Goal: Information Seeking & Learning: Learn about a topic

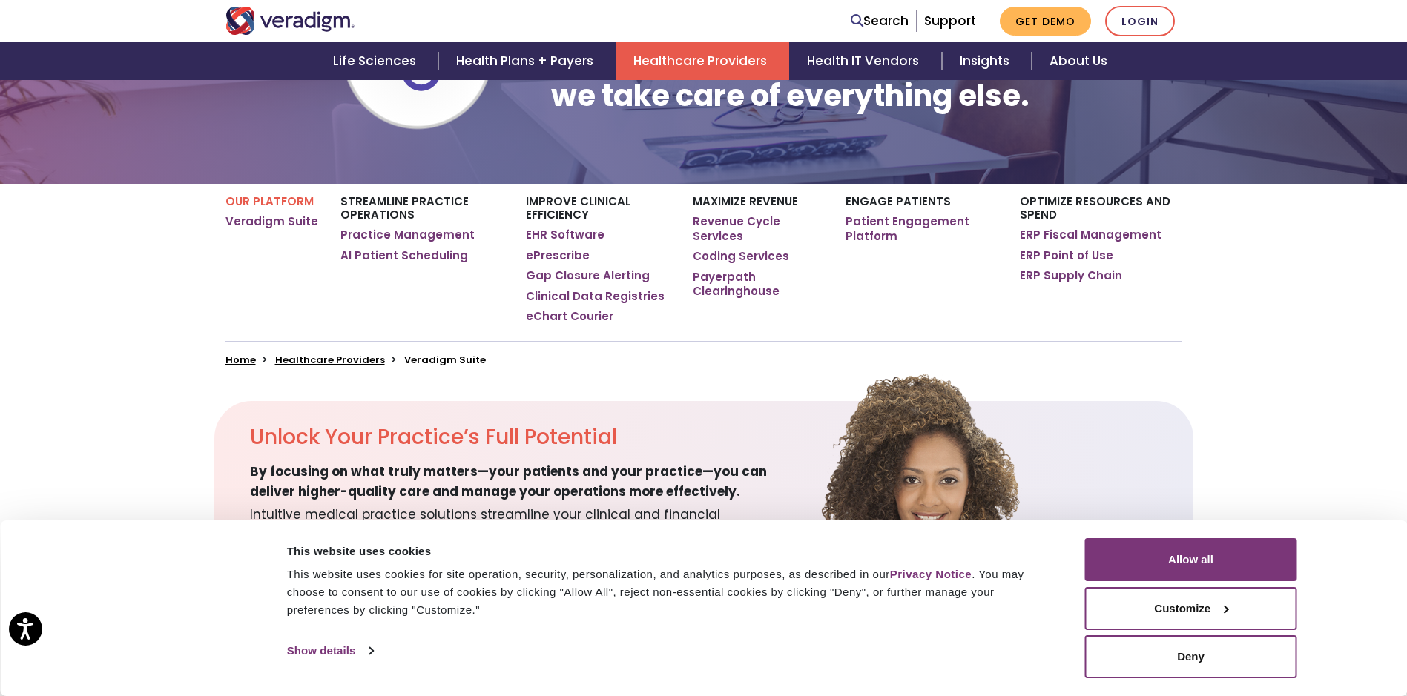
scroll to position [222, 0]
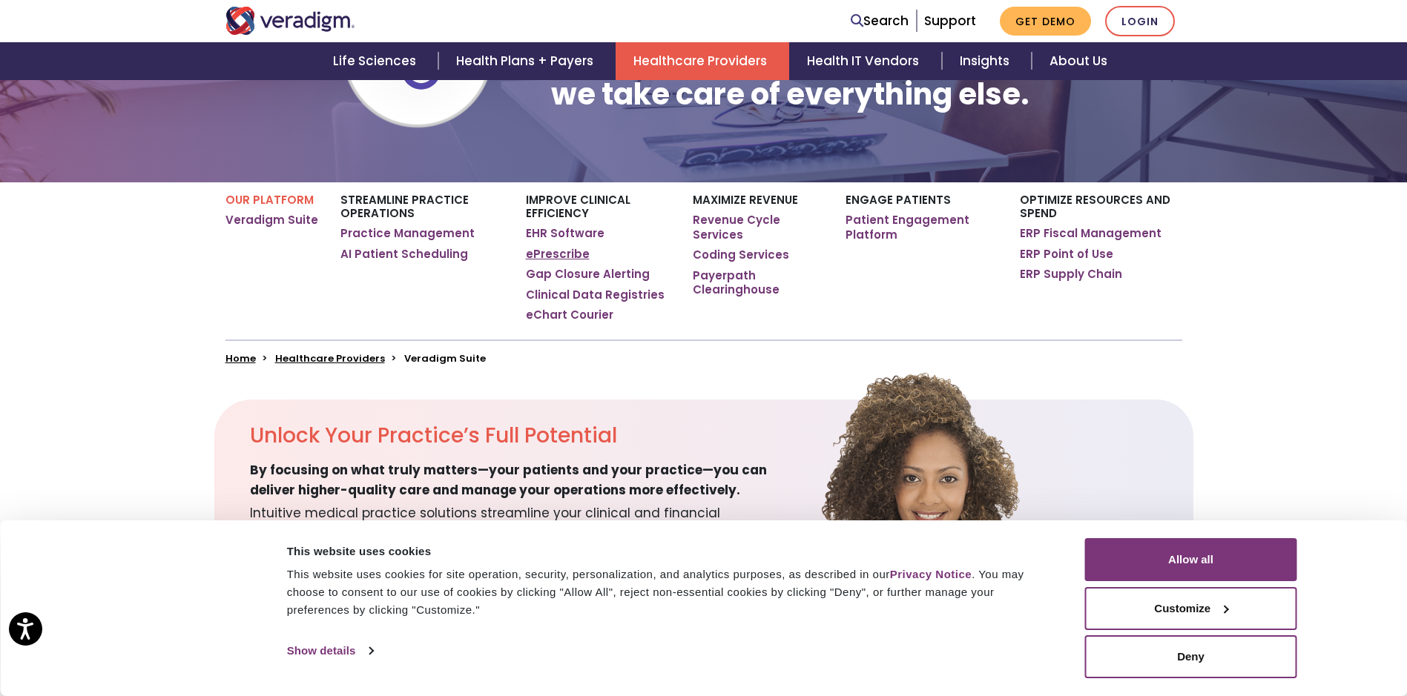
click at [570, 252] on link "ePrescribe" at bounding box center [558, 254] width 64 height 15
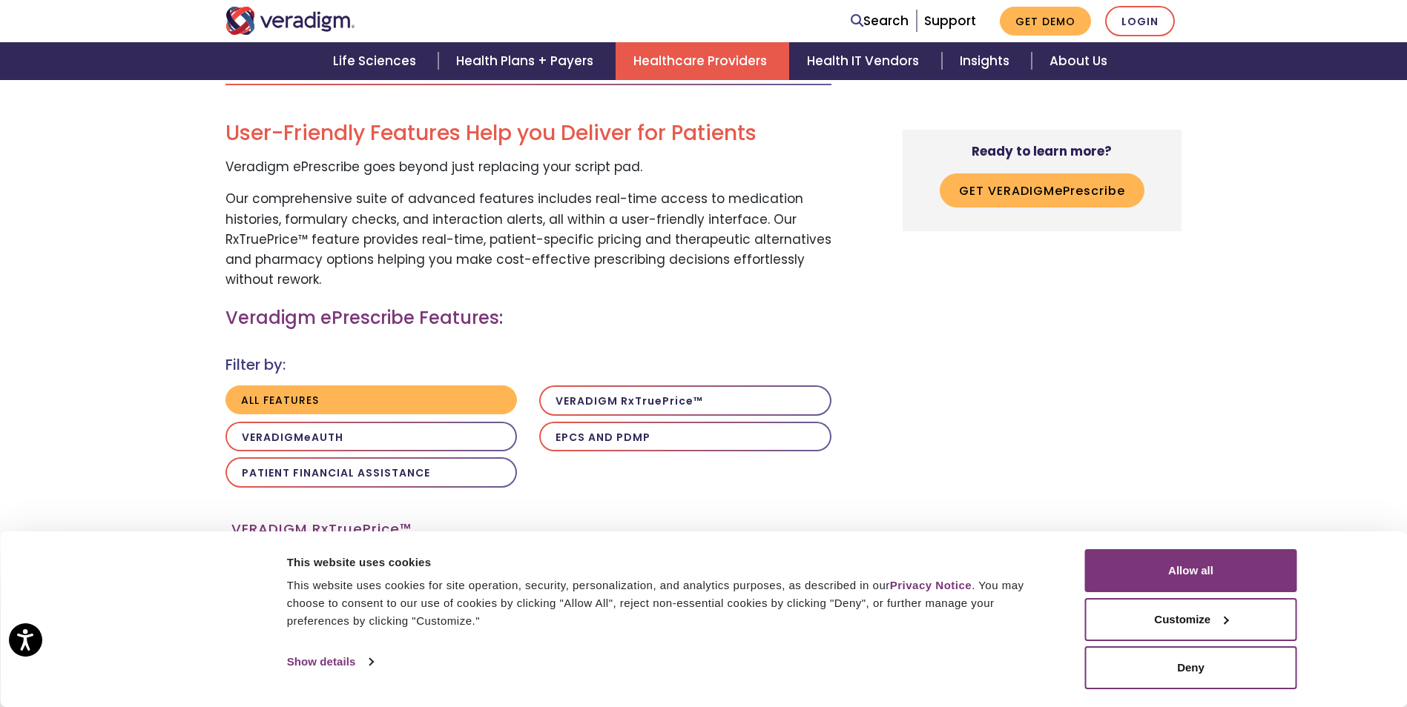
scroll to position [1187, 0]
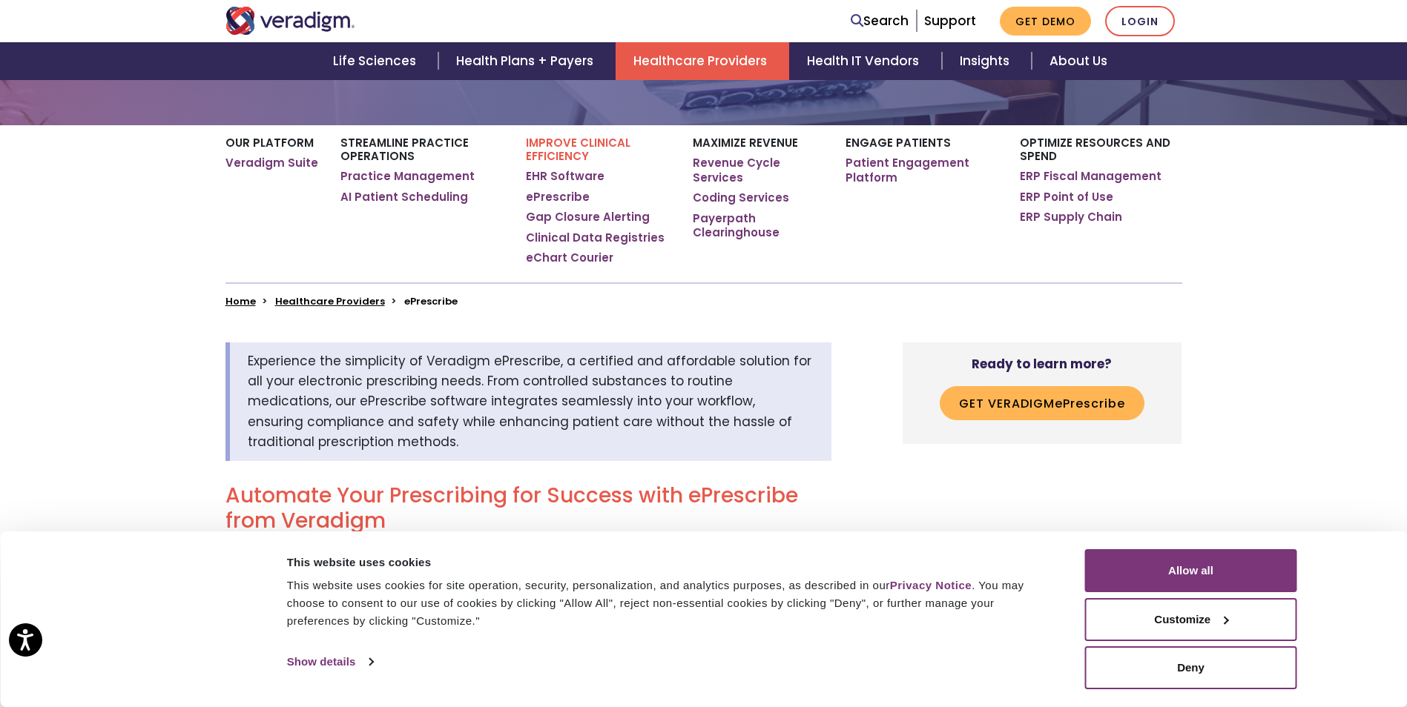
scroll to position [222, 0]
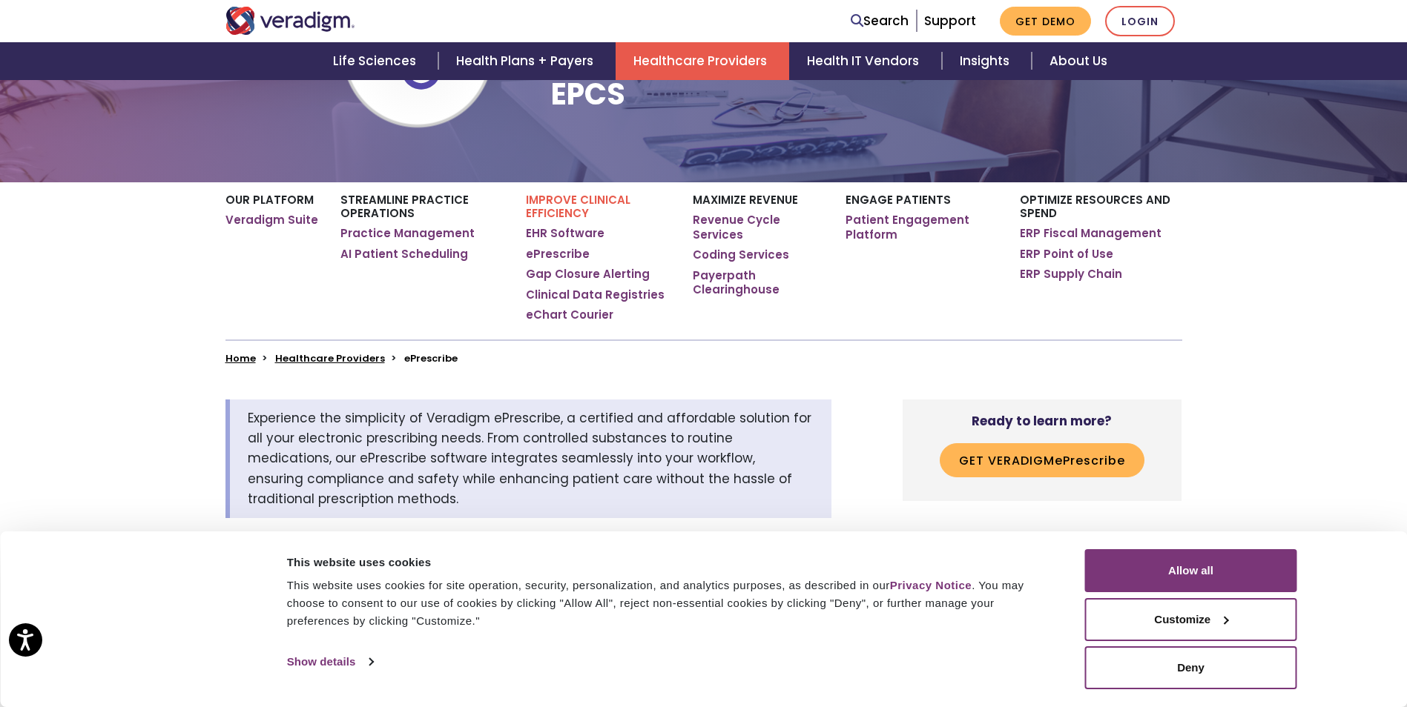
click at [188, 260] on div "Our Platform Veradigm Suite Streamline Practice Operations Practice Management …" at bounding box center [703, 273] width 1407 height 182
click at [1001, 463] on button "Get Veradigm e P rescribe" at bounding box center [1042, 460] width 205 height 34
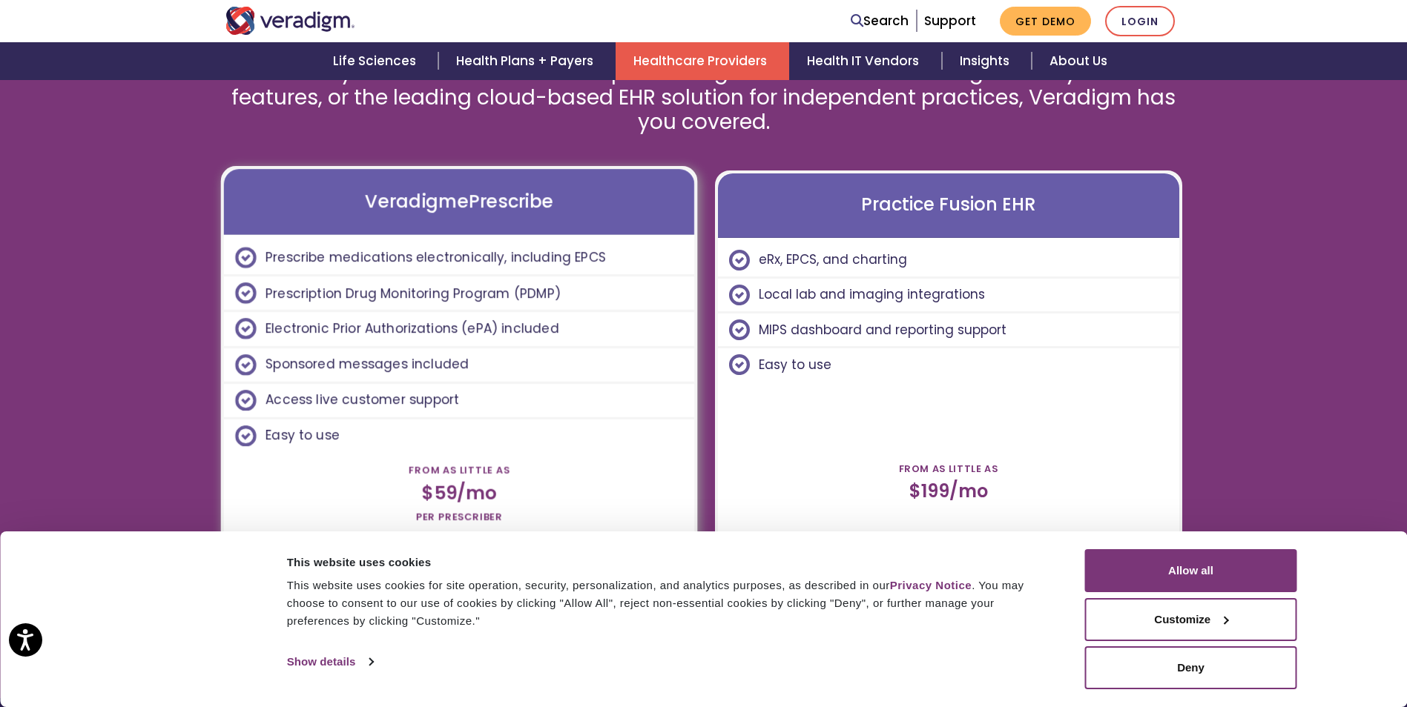
scroll to position [4020, 0]
